Goal: Task Accomplishment & Management: Use online tool/utility

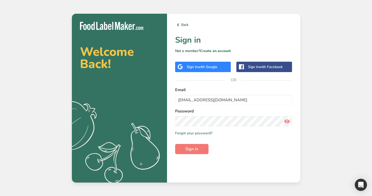
type input "test_2025_07@test.co"
click at [175, 144] on button "Sign in" at bounding box center [191, 149] width 33 height 10
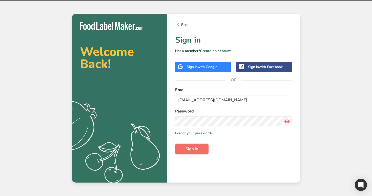
click at [191, 146] on span "Sign in" at bounding box center [192, 149] width 13 height 6
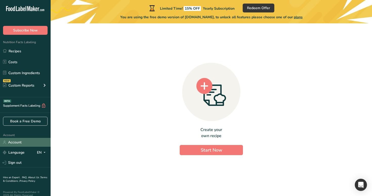
click at [26, 142] on link "Account" at bounding box center [25, 142] width 51 height 9
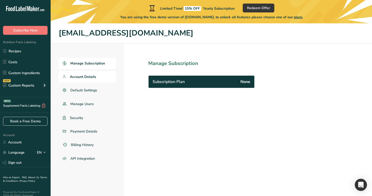
click at [81, 77] on span "Account Details" at bounding box center [83, 76] width 26 height 5
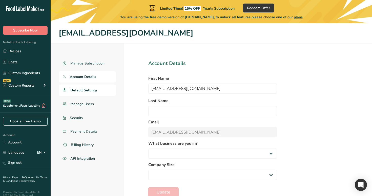
select select
select select "16"
select select "3"
click at [29, 164] on link "Sign out" at bounding box center [25, 162] width 51 height 9
click at [30, 161] on link "Sign out" at bounding box center [25, 162] width 51 height 9
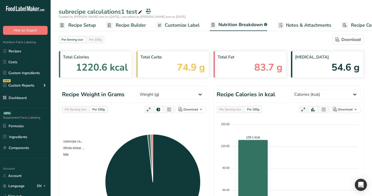
select select "Calories"
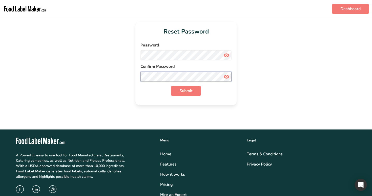
click at [171, 86] on button "Submit" at bounding box center [186, 91] width 30 height 10
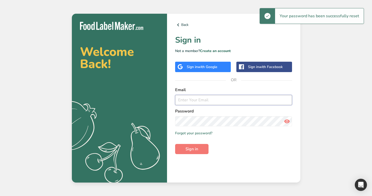
click at [195, 99] on input "email" at bounding box center [233, 100] width 117 height 10
type input "rana"
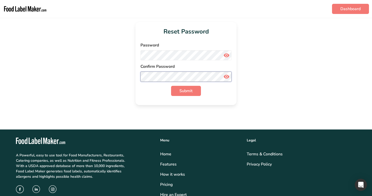
click at [171, 86] on button "Submit" at bounding box center [186, 91] width 30 height 10
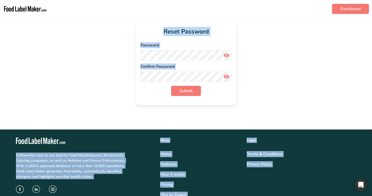
drag, startPoint x: 325, startPoint y: 17, endPoint x: 360, endPoint y: 17, distance: 35.0
click at [289, 25] on div "Reset Password Password Confirm Password Submit" at bounding box center [186, 63] width 356 height 83
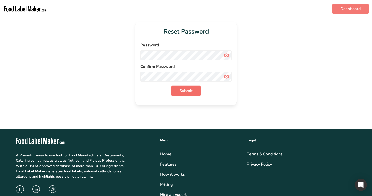
click at [189, 90] on span "Submit" at bounding box center [186, 91] width 13 height 6
click at [183, 90] on span "Submit" at bounding box center [186, 91] width 13 height 6
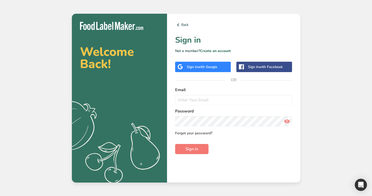
click at [195, 132] on link "Forgot your password?" at bounding box center [193, 132] width 37 height 5
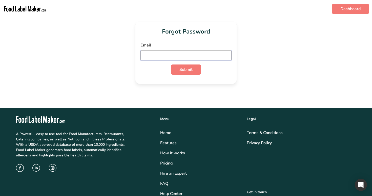
click at [180, 51] on input "email" at bounding box center [186, 55] width 91 height 10
paste input "[EMAIL_ADDRESS][DOMAIN_NAME]"
type input "[EMAIL_ADDRESS][DOMAIN_NAME]"
click at [186, 70] on span "Submit" at bounding box center [186, 69] width 13 height 6
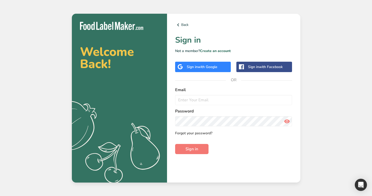
click at [195, 134] on link "Forgot your password?" at bounding box center [193, 132] width 37 height 5
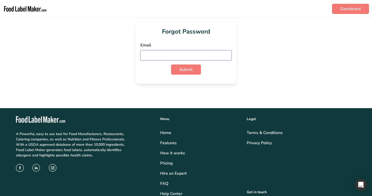
click at [173, 55] on input "email" at bounding box center [186, 55] width 91 height 10
paste input "[EMAIL_ADDRESS][DOMAIN_NAME]"
type input "[EMAIL_ADDRESS][DOMAIN_NAME]"
click at [182, 67] on span "Submit" at bounding box center [186, 69] width 13 height 6
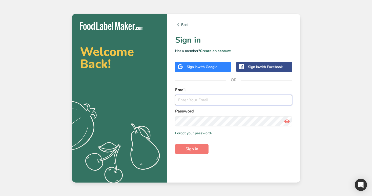
click at [220, 102] on input "email" at bounding box center [233, 100] width 117 height 10
type input "admin@test.com"
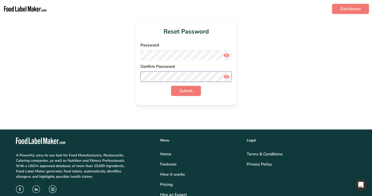
click at [171, 86] on button "Submit" at bounding box center [186, 91] width 30 height 10
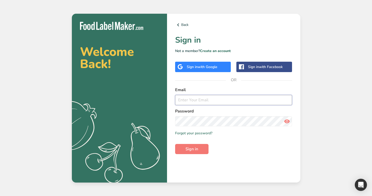
click at [245, 99] on input "email" at bounding box center [233, 100] width 117 height 10
paste input "http://foodlabelmaker.com/reset-password?token=tYQMcQaU9ki4cNPVM6cx5FNVh6UuyRWA…"
type input "http://foodlabelmaker.com/reset-password?token=tYQMcQaU9ki4cNPVM6cx5FNVh6UuyRWA…"
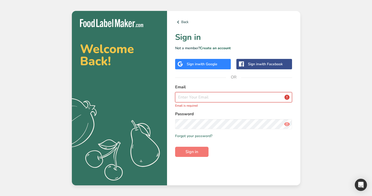
click at [192, 95] on input "email" at bounding box center [233, 97] width 117 height 10
paste input "[EMAIL_ADDRESS][DOMAIN_NAME]"
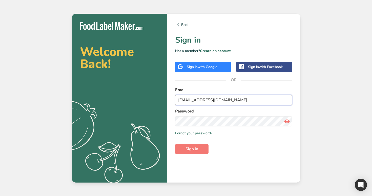
type input "[EMAIL_ADDRESS][DOMAIN_NAME]"
click at [175, 144] on button "Sign in" at bounding box center [191, 149] width 33 height 10
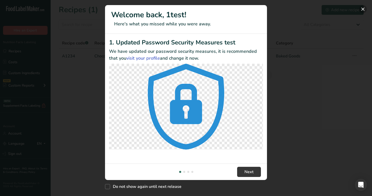
click at [363, 9] on button "New Features" at bounding box center [363, 9] width 8 height 8
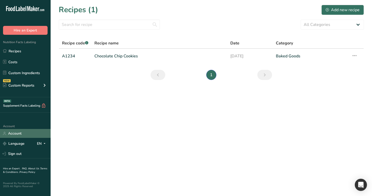
click at [26, 137] on link "Account" at bounding box center [25, 133] width 51 height 9
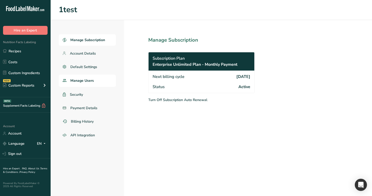
click at [90, 78] on span "Manage Users" at bounding box center [82, 80] width 24 height 5
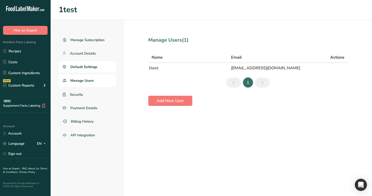
click at [91, 63] on link "Default Settings" at bounding box center [87, 66] width 57 height 11
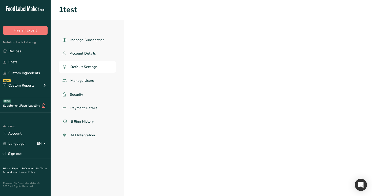
select select "Other"
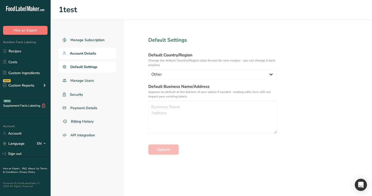
click at [91, 51] on span "Account Details" at bounding box center [83, 53] width 26 height 5
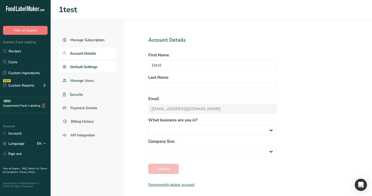
select select "2"
select select "16"
click at [95, 39] on span "Manage Subscription" at bounding box center [87, 39] width 35 height 5
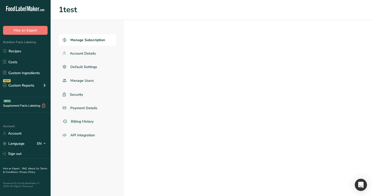
click at [95, 39] on span "Manage Subscription" at bounding box center [87, 39] width 35 height 5
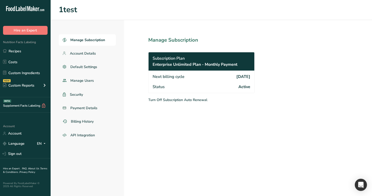
click at [203, 67] on span "Enterprise Unlimited Plan - Monthly Payment" at bounding box center [195, 64] width 85 height 6
click at [86, 53] on span "Account Details" at bounding box center [83, 53] width 26 height 5
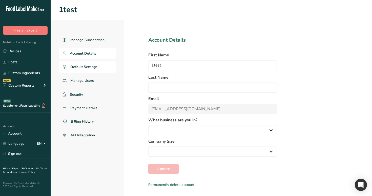
select select
select select "2"
select select "16"
click at [90, 65] on span "Default Settings" at bounding box center [83, 66] width 27 height 5
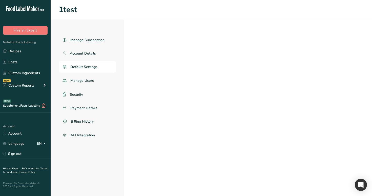
select select "Other"
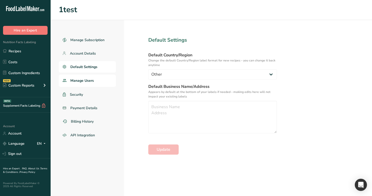
click at [90, 79] on span "Manage Users" at bounding box center [82, 80] width 24 height 5
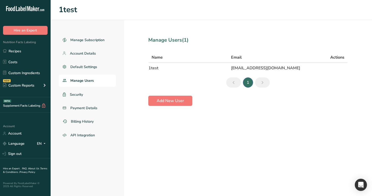
click at [35, 50] on link "Recipes" at bounding box center [25, 51] width 51 height 10
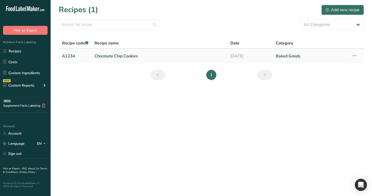
click at [136, 56] on link "Chocolate Chip Cookies" at bounding box center [159, 56] width 130 height 11
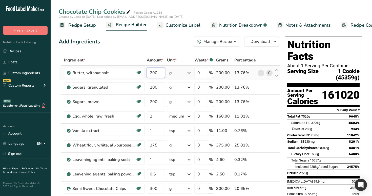
click at [158, 73] on input "200" at bounding box center [156, 73] width 18 height 10
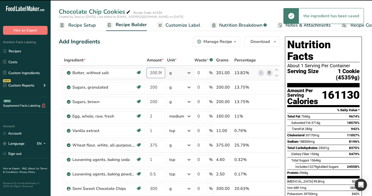
scroll to position [0, 8]
drag, startPoint x: 158, startPoint y: 74, endPoint x: 172, endPoint y: 73, distance: 14.5
click at [172, 73] on tr "Butter, without salt Gluten free Vegetarian Soy free 200.99999 g Portions 1 pat…" at bounding box center [169, 73] width 221 height 14
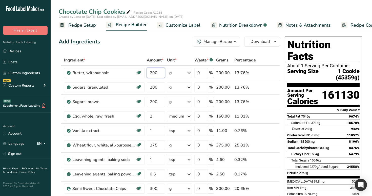
type input "200"
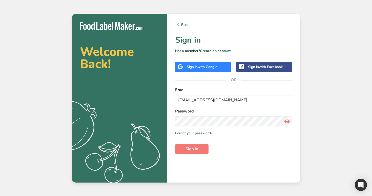
click at [216, 90] on label "Email" at bounding box center [233, 90] width 117 height 6
click at [175, 144] on button "Sign in" at bounding box center [191, 149] width 33 height 10
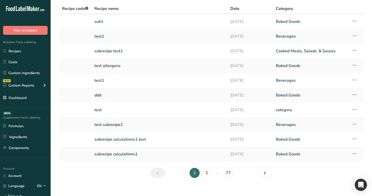
scroll to position [41, 0]
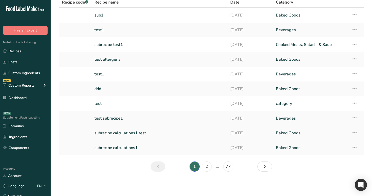
click at [169, 130] on link "subrecipe calculations1 test" at bounding box center [159, 132] width 130 height 11
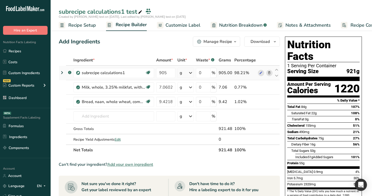
click at [61, 71] on icon at bounding box center [62, 72] width 6 height 9
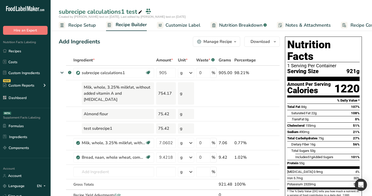
click at [228, 25] on span "Nutrition Breakdown" at bounding box center [240, 25] width 43 height 7
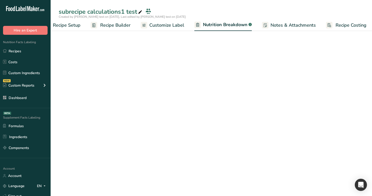
select select "Calories"
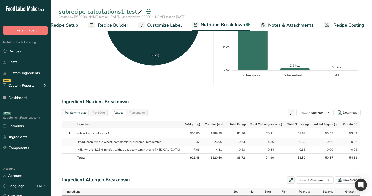
scroll to position [175, 0]
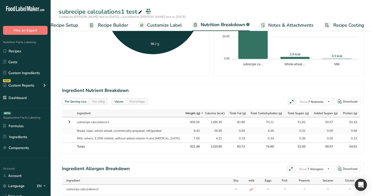
click at [69, 122] on icon at bounding box center [69, 121] width 6 height 9
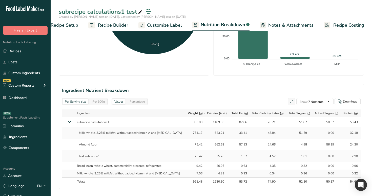
click at [113, 23] on span "Recipe Builder" at bounding box center [113, 25] width 30 height 7
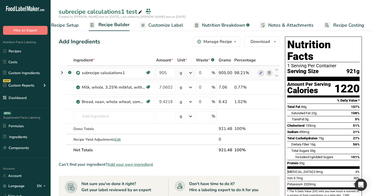
click at [186, 72] on div "g" at bounding box center [186, 73] width 16 height 10
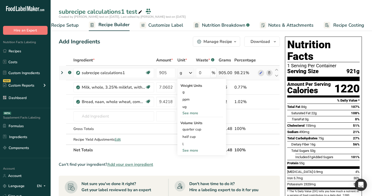
click at [193, 111] on div "See more" at bounding box center [202, 112] width 43 height 5
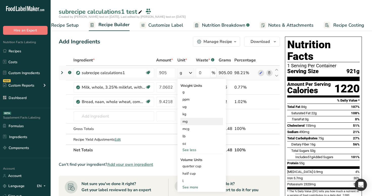
click at [191, 123] on div "mg" at bounding box center [202, 121] width 43 height 7
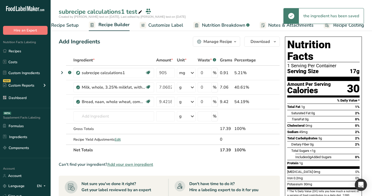
click at [206, 25] on span "Nutrition Breakdown" at bounding box center [223, 25] width 43 height 7
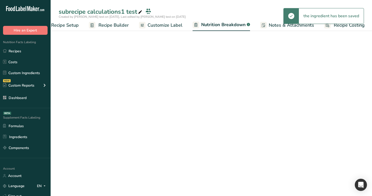
scroll to position [0, 18]
select select "Calories"
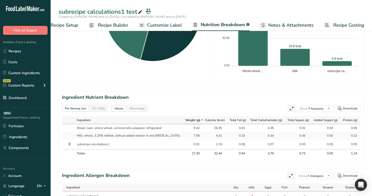
scroll to position [172, 0]
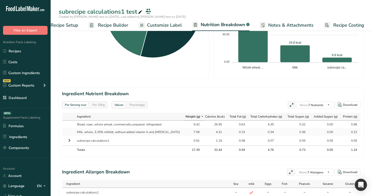
click at [69, 139] on icon at bounding box center [69, 140] width 6 height 9
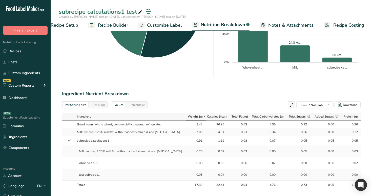
click at [113, 25] on span "Recipe Builder" at bounding box center [113, 25] width 30 height 7
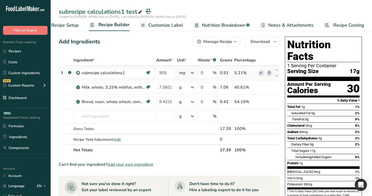
click at [188, 74] on div "mg" at bounding box center [186, 73] width 19 height 10
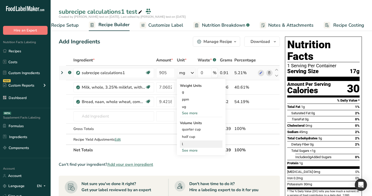
click at [191, 142] on div "l" at bounding box center [201, 143] width 39 height 5
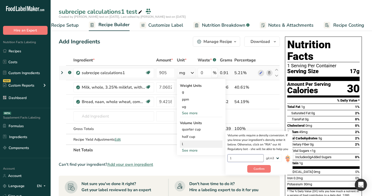
click at [245, 156] on input "1" at bounding box center [246, 158] width 36 height 8
type input "0.1"
click at [260, 168] on span "Confirm" at bounding box center [259, 168] width 11 height 5
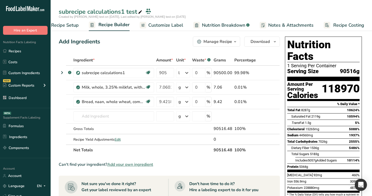
click at [177, 24] on span "Customize Label" at bounding box center [165, 25] width 35 height 7
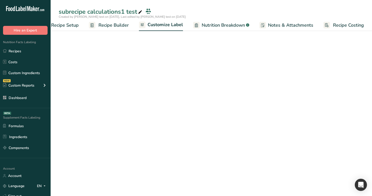
scroll to position [0, 17]
click at [214, 23] on span "Nutrition Breakdown" at bounding box center [223, 25] width 43 height 7
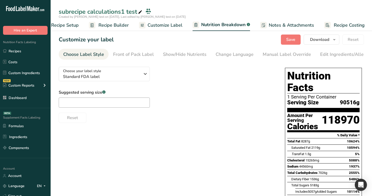
scroll to position [0, 18]
select select "Calories"
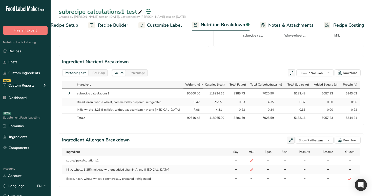
scroll to position [211, 0]
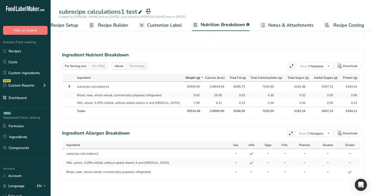
click at [69, 86] on icon at bounding box center [69, 86] width 6 height 9
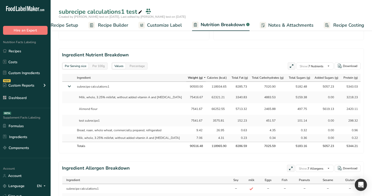
click at [122, 25] on span "Recipe Builder" at bounding box center [113, 25] width 30 height 7
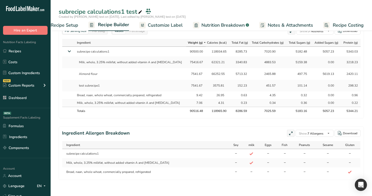
scroll to position [0, 17]
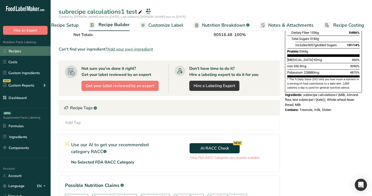
click at [30, 51] on link "Recipes" at bounding box center [25, 51] width 51 height 10
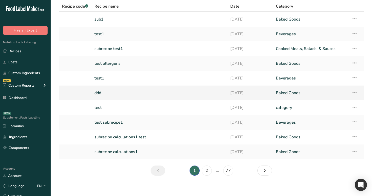
scroll to position [41, 0]
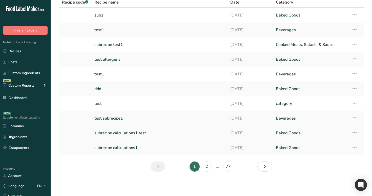
click at [118, 134] on link "subrecipe calculations1 test" at bounding box center [159, 132] width 130 height 11
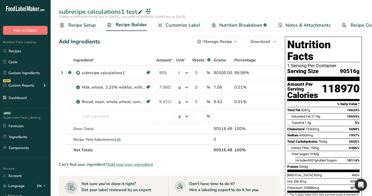
click at [220, 25] on span "Nutrition Breakdown" at bounding box center [240, 25] width 43 height 7
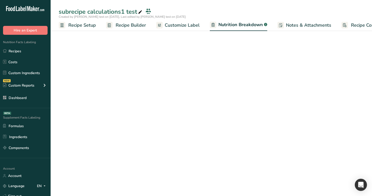
select select "Calories"
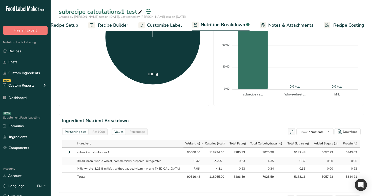
scroll to position [147, 0]
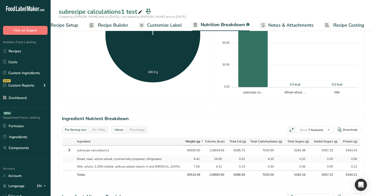
click at [100, 130] on div "Per 100g" at bounding box center [98, 130] width 16 height 6
click at [73, 128] on div "Per Serving size" at bounding box center [76, 130] width 26 height 6
click at [93, 127] on div "Per 100g" at bounding box center [98, 130] width 16 height 6
click at [70, 129] on div "Per Serving size" at bounding box center [76, 130] width 26 height 6
click at [117, 26] on span "Recipe Builder" at bounding box center [113, 25] width 30 height 7
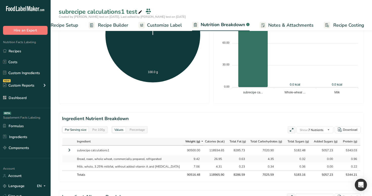
scroll to position [0, 17]
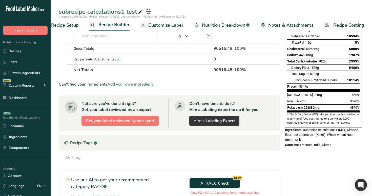
click at [117, 26] on span "Recipe Builder" at bounding box center [114, 24] width 31 height 7
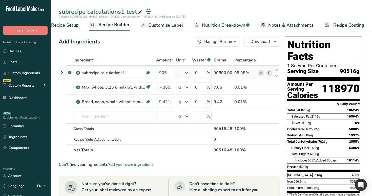
click at [63, 72] on icon at bounding box center [62, 72] width 6 height 9
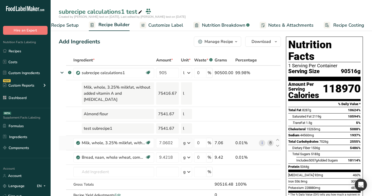
click at [65, 136] on td at bounding box center [62, 143] width 7 height 14
click at [99, 166] on input "text" at bounding box center [113, 171] width 81 height 10
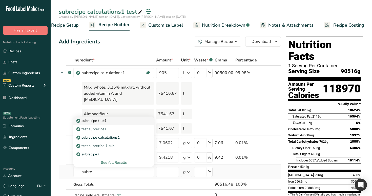
click at [112, 118] on div "subrecipe test1" at bounding box center [110, 120] width 65 height 5
type input "subrecipe test1"
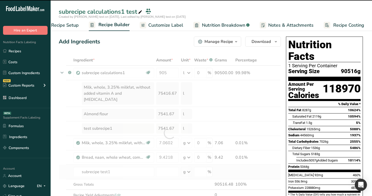
type input "0"
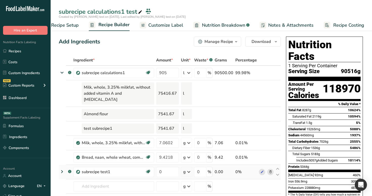
click at [62, 167] on icon at bounding box center [62, 171] width 6 height 9
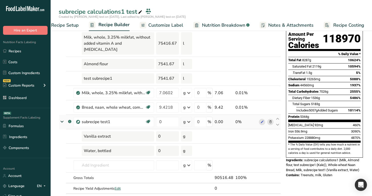
scroll to position [52, 0]
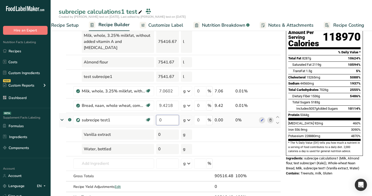
click at [158, 115] on input "0" at bounding box center [167, 120] width 23 height 10
type input "10"
click at [142, 120] on div "Ingredient * Amount * Unit * Waste * .a-a{fill:#347362;}.b-a{fill:#fff;} Grams …" at bounding box center [170, 102] width 222 height 199
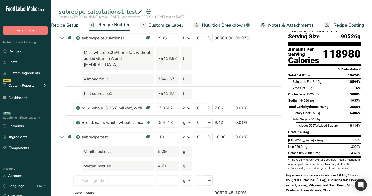
scroll to position [29, 0]
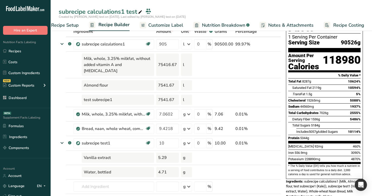
click at [220, 25] on span "Nutrition Breakdown" at bounding box center [223, 25] width 43 height 7
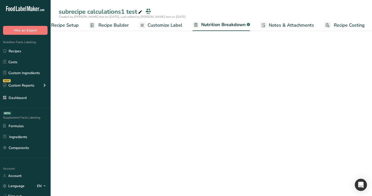
scroll to position [0, 18]
select select "Calories"
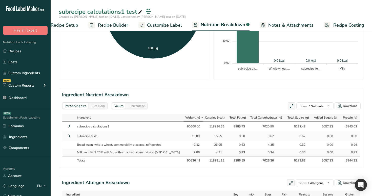
scroll to position [173, 0]
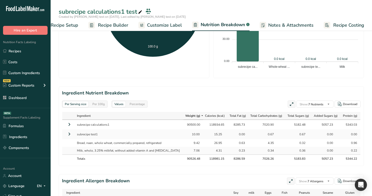
click at [70, 133] on icon at bounding box center [69, 133] width 6 height 9
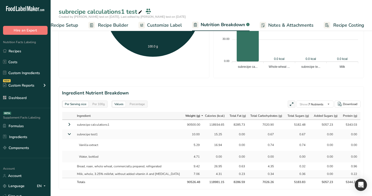
click at [68, 123] on icon at bounding box center [69, 124] width 6 height 9
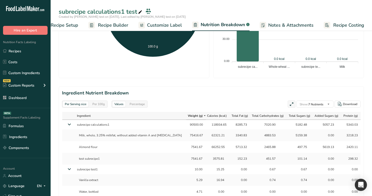
click at [115, 24] on span "Recipe Builder" at bounding box center [113, 25] width 30 height 7
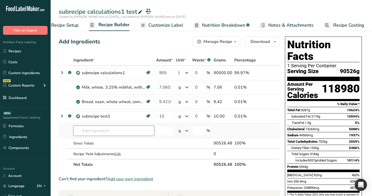
click at [93, 126] on input "text" at bounding box center [113, 130] width 81 height 10
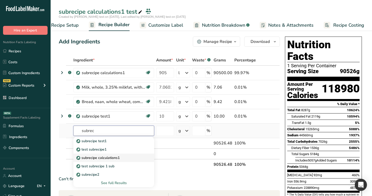
type input "subrec"
click at [107, 158] on p "subrecipe calculations1" at bounding box center [99, 157] width 42 height 5
type input "subrecipe calculations1"
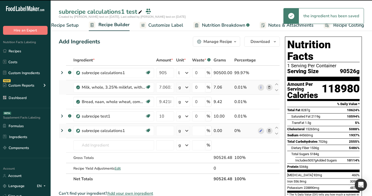
type input "0"
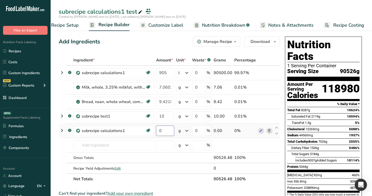
click at [168, 132] on input "0" at bounding box center [165, 130] width 18 height 10
type input "80"
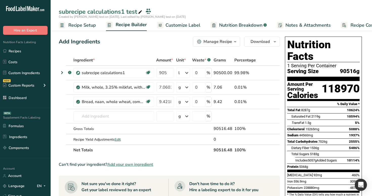
click at [234, 26] on span "Nutrition Breakdown" at bounding box center [240, 25] width 43 height 7
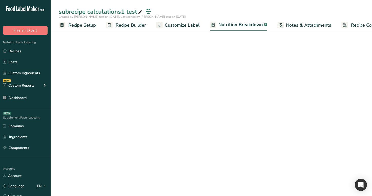
scroll to position [0, 12]
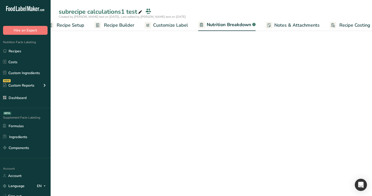
select select "Calories"
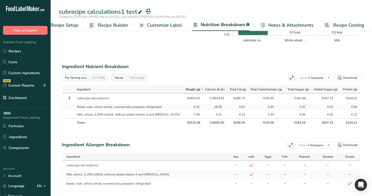
scroll to position [199, 0]
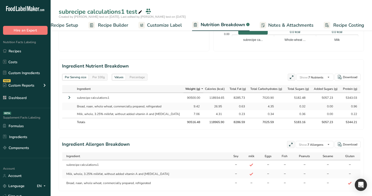
click at [69, 95] on icon at bounding box center [69, 97] width 6 height 9
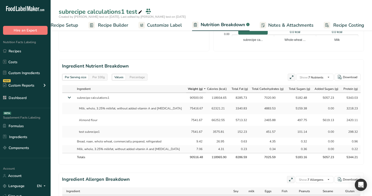
click at [97, 77] on div "Per 100g" at bounding box center [98, 77] width 16 height 6
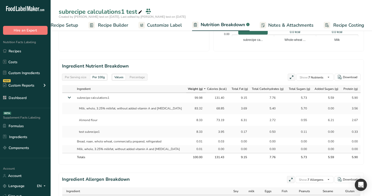
click at [82, 78] on div "Per Serving size" at bounding box center [76, 77] width 26 height 6
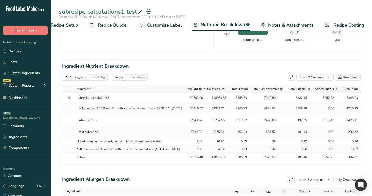
click at [105, 78] on div "Per 100g" at bounding box center [98, 77] width 16 height 6
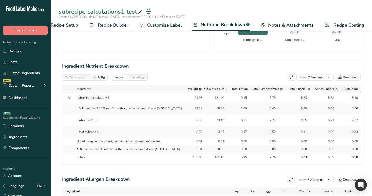
click at [113, 25] on span "Recipe Builder" at bounding box center [113, 25] width 30 height 7
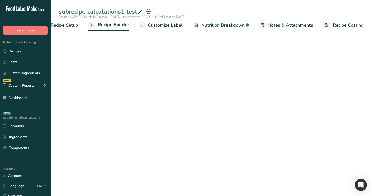
scroll to position [0, 17]
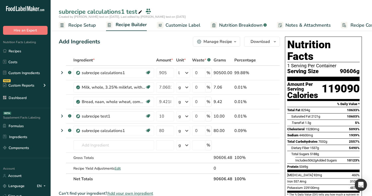
click at [174, 24] on span "Customize Label" at bounding box center [183, 25] width 35 height 7
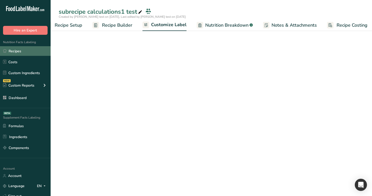
scroll to position [0, 17]
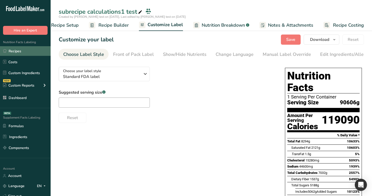
click at [22, 50] on link "Recipes" at bounding box center [25, 51] width 51 height 10
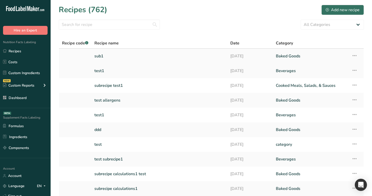
click at [138, 56] on link "sub1" at bounding box center [159, 56] width 130 height 11
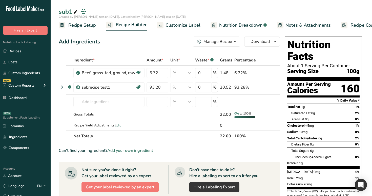
click at [191, 23] on span "Customize Label" at bounding box center [183, 25] width 35 height 7
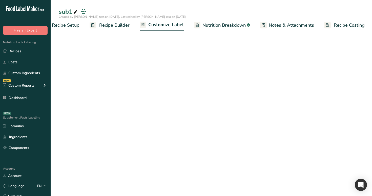
scroll to position [0, 17]
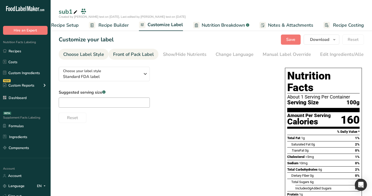
click at [130, 51] on div "Front of Pack Label" at bounding box center [133, 54] width 41 height 7
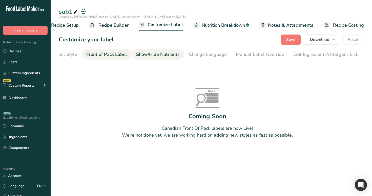
scroll to position [0, 0]
click at [92, 52] on div "Choose Label Style" at bounding box center [83, 54] width 41 height 7
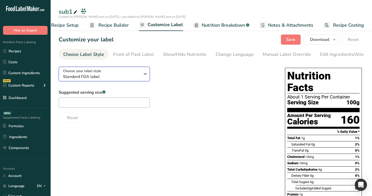
click at [109, 75] on span "Standard FDA label" at bounding box center [101, 76] width 77 height 6
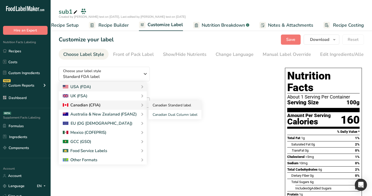
click at [165, 108] on link "Canadian Standard label" at bounding box center [175, 104] width 53 height 9
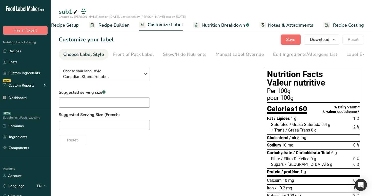
click at [292, 41] on span "Save" at bounding box center [291, 39] width 9 height 6
click at [135, 55] on div "Front of Pack Label" at bounding box center [133, 54] width 41 height 7
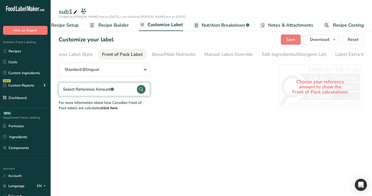
scroll to position [0, 16]
click at [122, 94] on div "Select Reference Amount .a-a{fill:#347362;}.b-a{fill:#fff;}" at bounding box center [104, 89] width 91 height 13
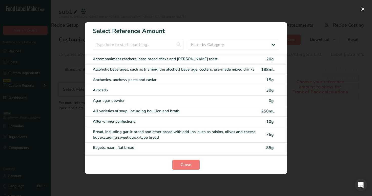
click at [147, 122] on div "After-dinner confections" at bounding box center [175, 121] width 165 height 6
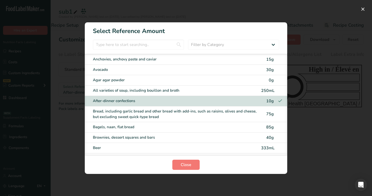
scroll to position [23, 0]
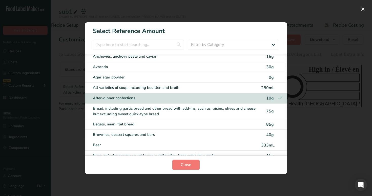
click at [150, 129] on div "Brownies, dessert squares and bars 40g" at bounding box center [186, 134] width 203 height 10
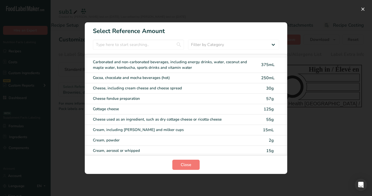
scroll to position [340, 0]
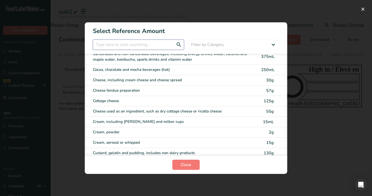
click at [147, 48] on input "FOP Category Selection Modal" at bounding box center [138, 45] width 91 height 10
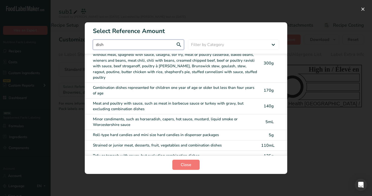
scroll to position [0, 0]
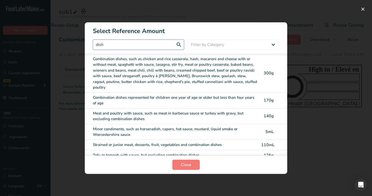
type input "dish"
click at [148, 72] on div "Combination dishes, such as chicken and rice casserole, hash, macaroni and chee…" at bounding box center [175, 73] width 165 height 34
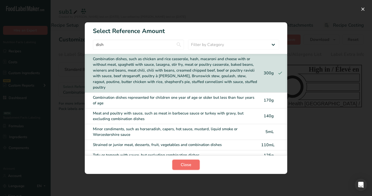
click at [190, 165] on span "Close" at bounding box center [186, 164] width 11 height 6
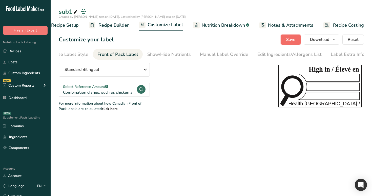
click at [289, 39] on span "Save" at bounding box center [291, 39] width 9 height 6
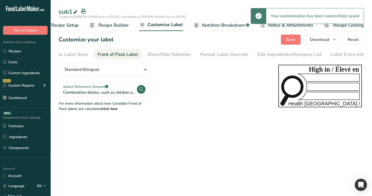
click at [104, 25] on span "Recipe Builder" at bounding box center [114, 25] width 30 height 7
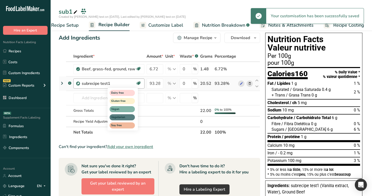
scroll to position [5, 0]
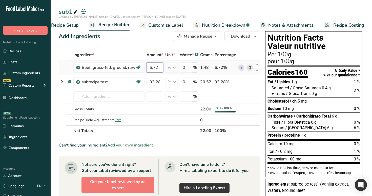
click at [148, 67] on input "6.72" at bounding box center [155, 67] width 17 height 10
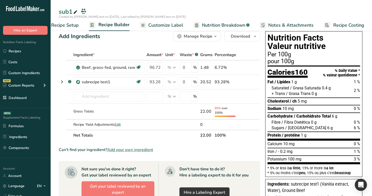
click at [140, 41] on div "Add Ingredients Manage Recipe Delete Recipe Duplicate Recipe Scale Recipe Save …" at bounding box center [160, 36] width 202 height 10
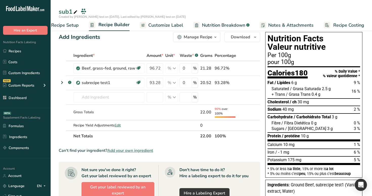
scroll to position [0, 0]
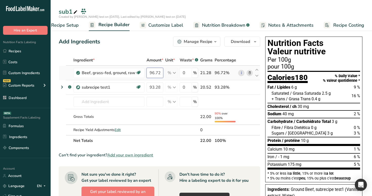
click at [149, 70] on input "96.72" at bounding box center [155, 73] width 17 height 10
type input "96.72"
click at [154, 49] on div "Add Ingredients Manage Recipe Delete Recipe Duplicate Recipe Scale Recipe Save …" at bounding box center [161, 190] width 205 height 313
click at [72, 21] on link "Recipe Setup" at bounding box center [60, 25] width 37 height 11
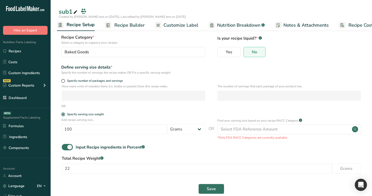
scroll to position [37, 0]
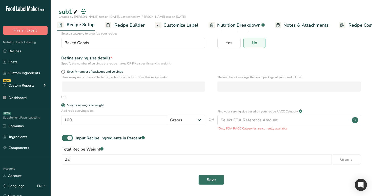
click at [72, 144] on div "Input Recipe ingredients in Percent .a-a{fill:#347362;}.b-a{fill:#fff;}" at bounding box center [212, 140] width 306 height 10
click at [70, 140] on span at bounding box center [67, 138] width 11 height 6
click at [65, 139] on input "Input Recipe ingredients in Percent .a-a{fill:#347362;}.b-a{fill:#fff;}" at bounding box center [63, 137] width 3 height 3
checkbox input "false"
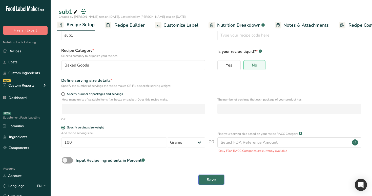
click at [208, 177] on span "Save" at bounding box center [211, 179] width 9 height 6
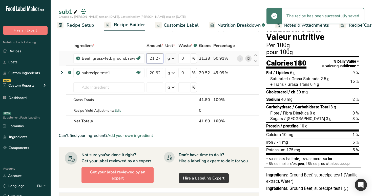
click at [149, 59] on input "21.2784" at bounding box center [155, 58] width 17 height 10
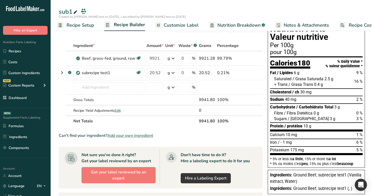
click at [141, 41] on div "Ingredient * Amount * Unit * Waste * .a-a{fill:#347362;}.b-a{fill:#fff;} Grams …" at bounding box center [161, 83] width 204 height 86
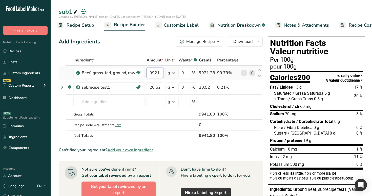
click at [150, 74] on input "9921.2784" at bounding box center [155, 73] width 17 height 10
click at [157, 72] on input "9921.2784" at bounding box center [155, 73] width 17 height 10
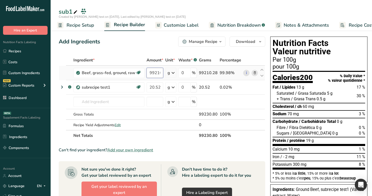
scroll to position [0, 1]
click at [148, 48] on div "Add Ingredients Manage Recipe Delete Recipe Duplicate Recipe Scale Recipe Save …" at bounding box center [164, 193] width 210 height 319
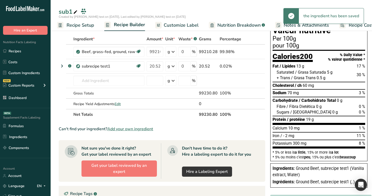
scroll to position [0, 0]
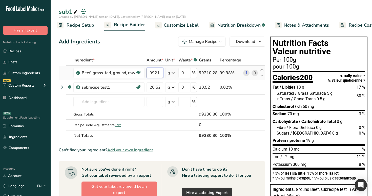
click at [159, 73] on input "99210.2784" at bounding box center [155, 73] width 17 height 10
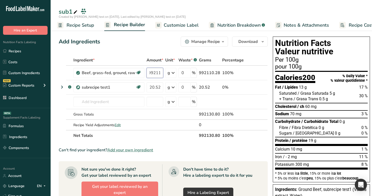
type input "992110.2784"
click at [154, 49] on div "Add Ingredients Manage Recipe Delete Recipe Duplicate Recipe Scale Recipe Save …" at bounding box center [165, 193] width 212 height 319
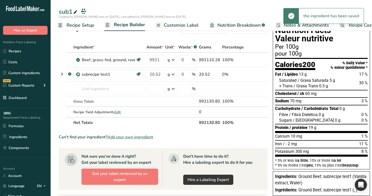
scroll to position [11, 0]
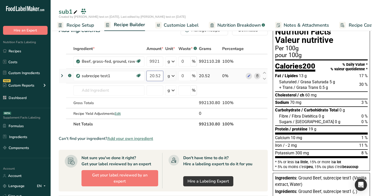
click at [154, 75] on input "20.5216" at bounding box center [155, 76] width 17 height 10
click at [153, 77] on input "20.5216" at bounding box center [155, 76] width 17 height 10
type input "202.5216"
click at [146, 41] on div "Add Ingredients Manage Recipe Delete Recipe Duplicate Recipe Scale Recipe Save …" at bounding box center [165, 182] width 212 height 319
click at [149, 63] on input "992110.2784" at bounding box center [155, 61] width 17 height 10
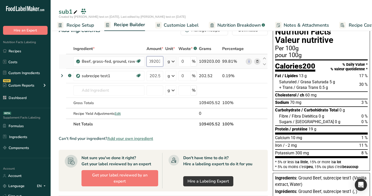
scroll to position [0, 6]
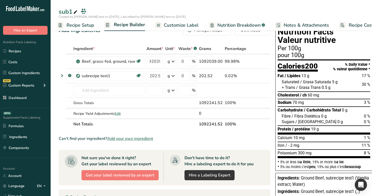
click at [144, 35] on div "Add Ingredients Manage Recipe Delete Recipe Duplicate Recipe Scale Recipe Save …" at bounding box center [165, 30] width 212 height 10
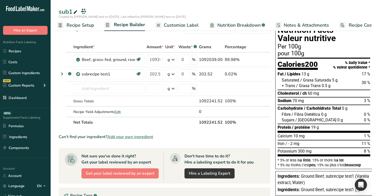
scroll to position [0, 0]
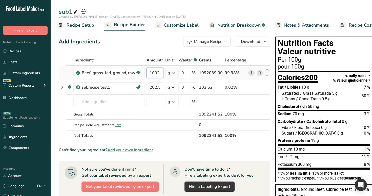
click at [154, 74] on input "1092039" at bounding box center [155, 73] width 17 height 10
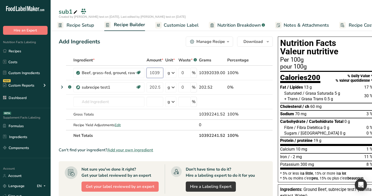
type input "10392039"
click at [154, 51] on div "Add Ingredients Manage Recipe Delete Recipe Duplicate Recipe Scale Recipe Save …" at bounding box center [167, 190] width 217 height 313
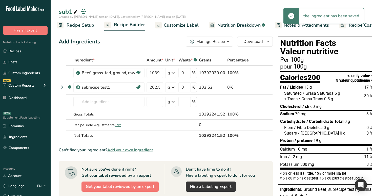
scroll to position [0, 7]
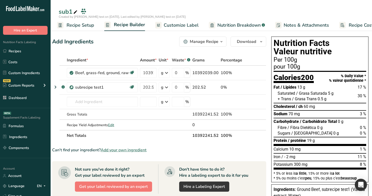
click at [175, 26] on span "Customize Label" at bounding box center [181, 25] width 35 height 7
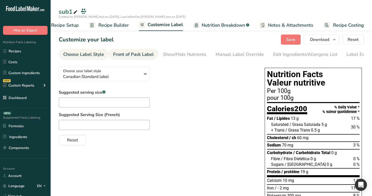
click at [133, 51] on div "Front of Pack Label" at bounding box center [133, 54] width 41 height 7
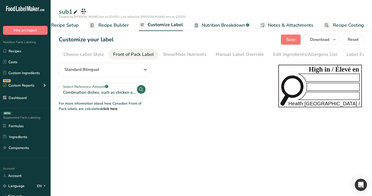
scroll to position [0, 16]
click at [123, 89] on div "Select Reference Amount .a-a{fill:#347362;}.b-a{fill:#fff;}" at bounding box center [99, 86] width 73 height 5
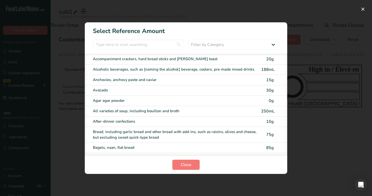
click at [173, 57] on div "Accompaniment crackers, hard bread sticks and [PERSON_NAME] toast" at bounding box center [175, 59] width 165 height 6
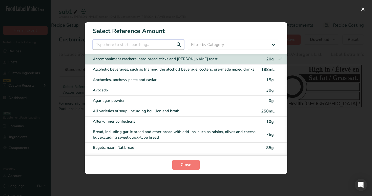
click at [159, 46] on input "FOP Category Selection Modal" at bounding box center [138, 45] width 91 height 10
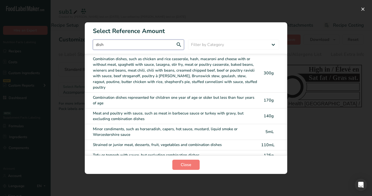
type input "dish"
click at [155, 67] on div "Combination dishes, such as chicken and rice casserole, hash, macaroni and chee…" at bounding box center [175, 73] width 165 height 34
